Goal: Transaction & Acquisition: Purchase product/service

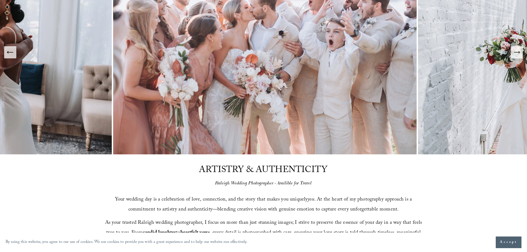
scroll to position [55, 0]
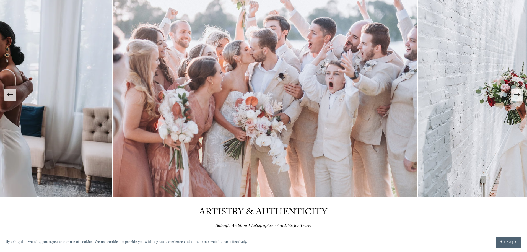
click at [11, 95] on icon "Previous Slide" at bounding box center [10, 95] width 6 height 0
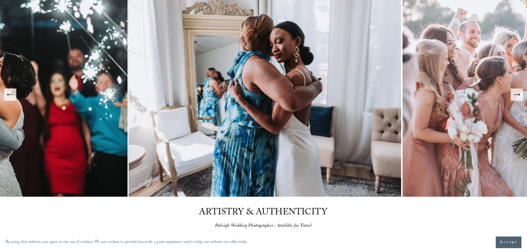
click at [11, 95] on icon "Previous Slide" at bounding box center [10, 95] width 6 height 0
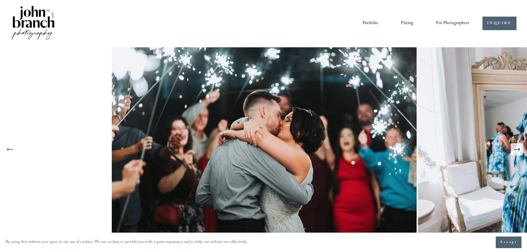
scroll to position [0, 0]
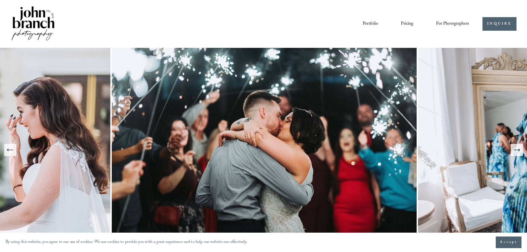
click at [407, 23] on link "Pricing" at bounding box center [407, 23] width 12 height 9
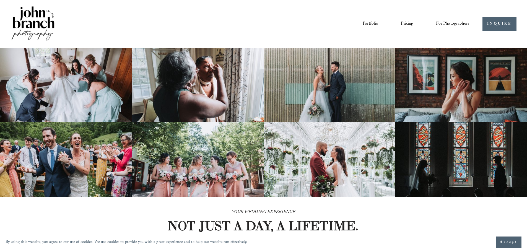
click at [450, 20] on span "For Photographers" at bounding box center [452, 24] width 33 height 9
click at [454, 25] on span "For Photographers" at bounding box center [452, 24] width 33 height 9
click at [0, 0] on span "Presets" at bounding box center [0, 0] width 0 height 0
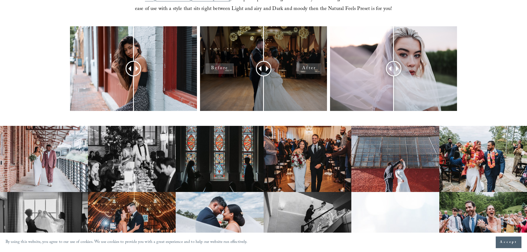
scroll to position [221, 0]
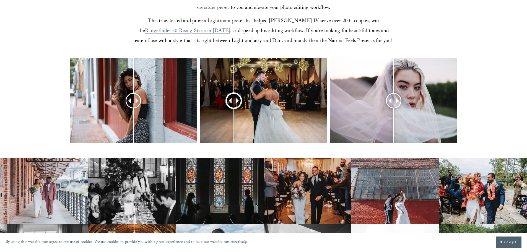
drag, startPoint x: 266, startPoint y: 104, endPoint x: 234, endPoint y: 99, distance: 32.7
click at [234, 99] on div at bounding box center [234, 101] width 14 height 14
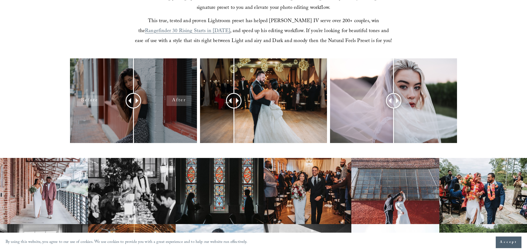
click at [123, 93] on div at bounding box center [133, 100] width 127 height 85
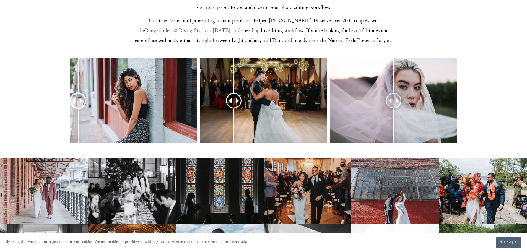
drag, startPoint x: 133, startPoint y: 100, endPoint x: 78, endPoint y: 107, distance: 55.8
click at [78, 107] on div at bounding box center [78, 100] width 14 height 14
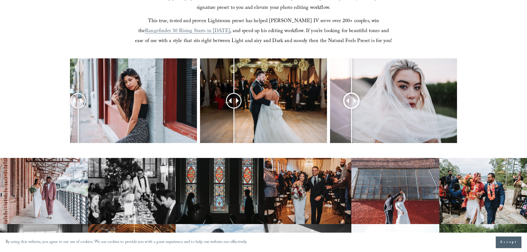
drag, startPoint x: 390, startPoint y: 100, endPoint x: 375, endPoint y: 112, distance: 19.3
click at [359, 108] on div at bounding box center [352, 101] width 14 height 14
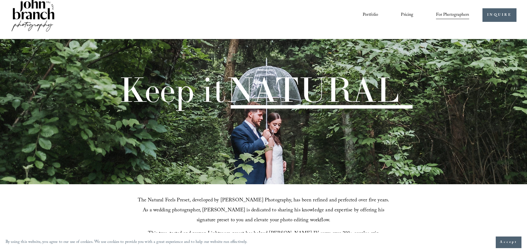
scroll to position [0, 0]
